Goal: Task Accomplishment & Management: Use online tool/utility

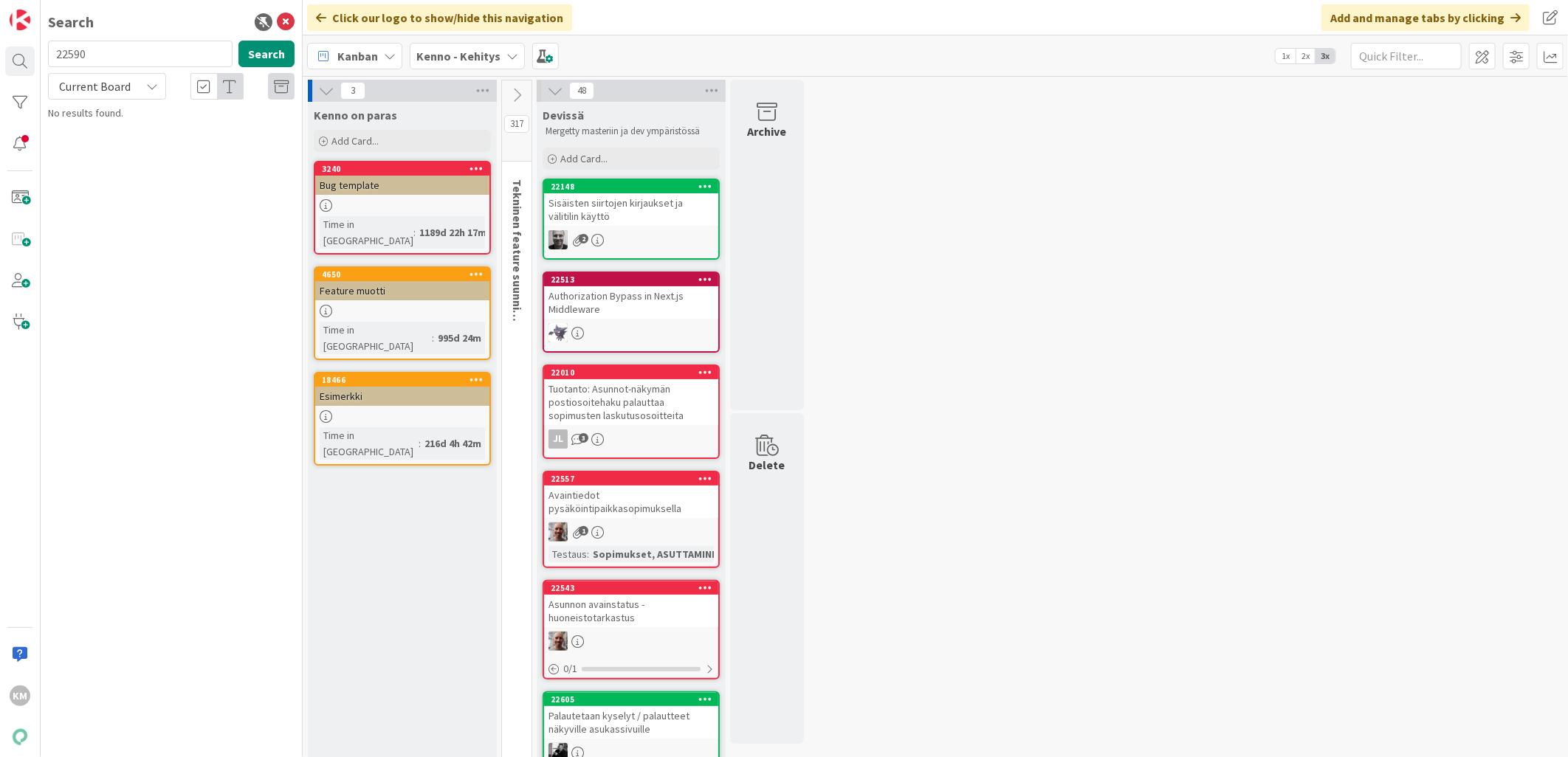
type input "22590"
click at [146, 85] on icon at bounding box center [152, 87] width 12 height 12
click at [113, 145] on span "All Boards" at bounding box center [133, 147] width 154 height 22
click at [233, 131] on span "Yhden vuokralaisen sopimustiedot eikä maksutilanne aukea" at bounding box center [173, 138] width 209 height 29
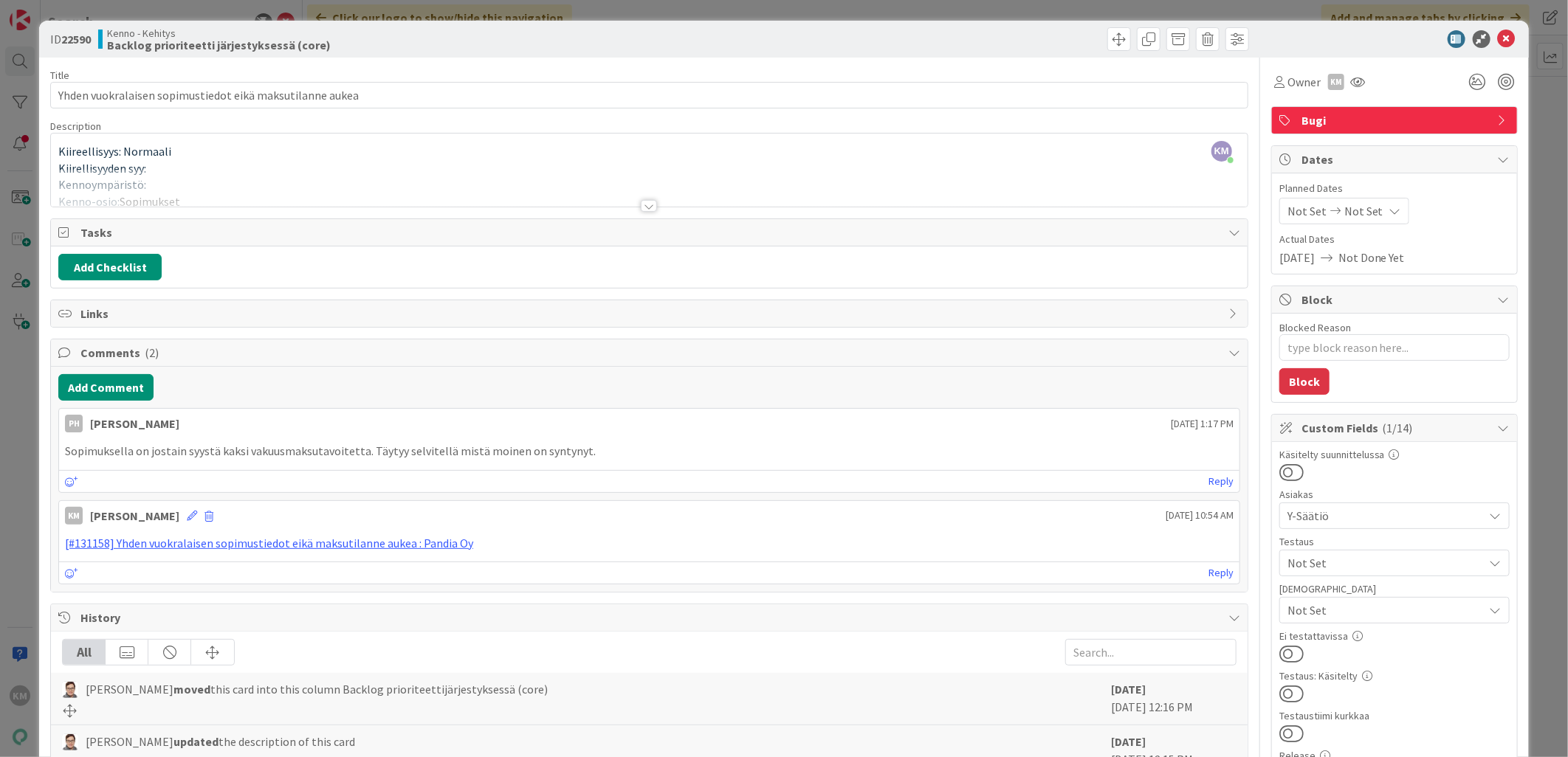
type textarea "x"
click at [1498, 30] on icon at bounding box center [1507, 39] width 18 height 18
